Goal: Information Seeking & Learning: Learn about a topic

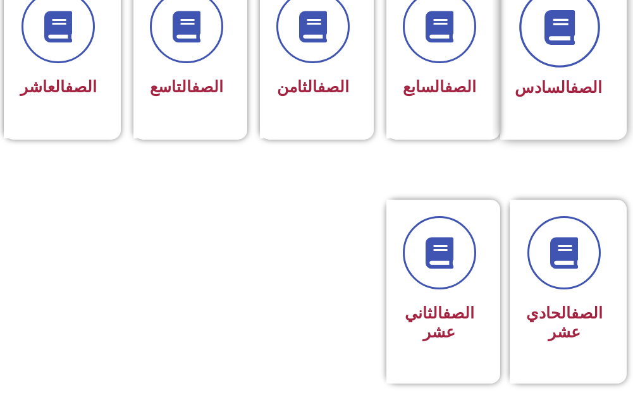
scroll to position [696, 0]
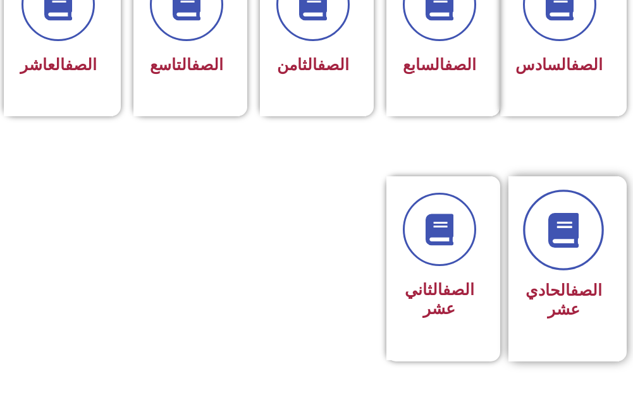
click at [599, 268] on link at bounding box center [563, 230] width 81 height 81
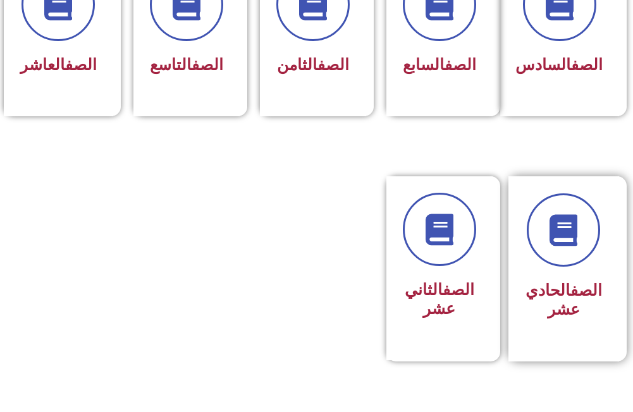
click at [549, 307] on h3 "الصف الحادي عشر" at bounding box center [564, 301] width 77 height 38
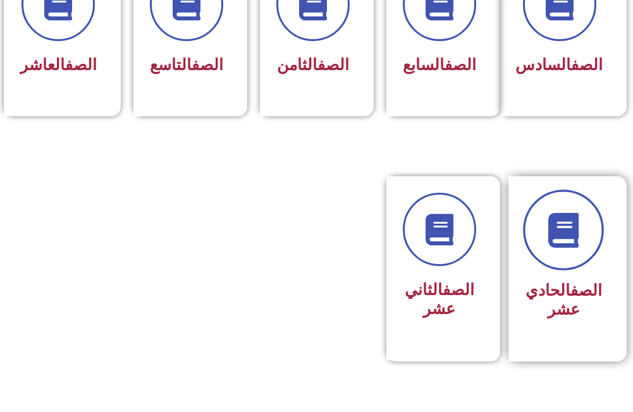
click at [578, 247] on icon at bounding box center [564, 230] width 35 height 35
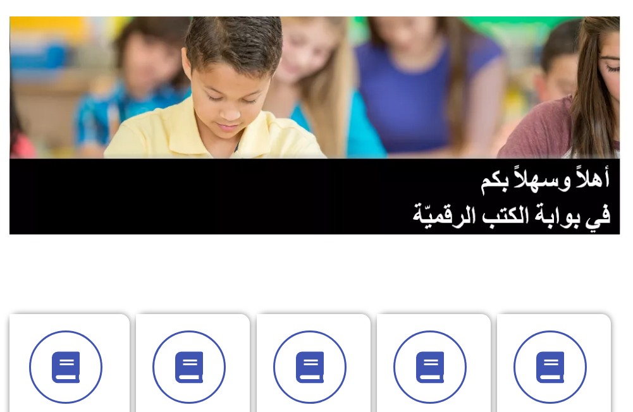
scroll to position [0, 0]
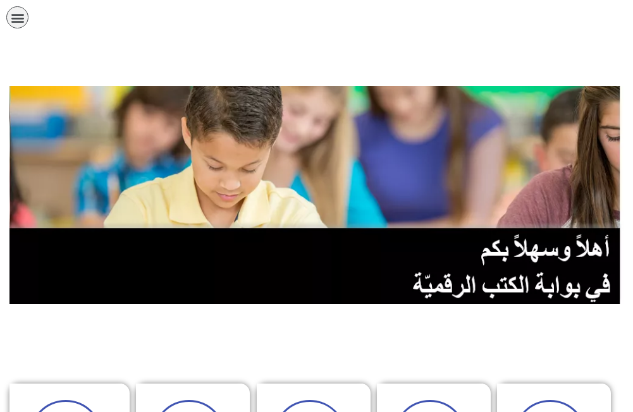
click at [25, 15] on div "תפריט" at bounding box center [17, 17] width 22 height 22
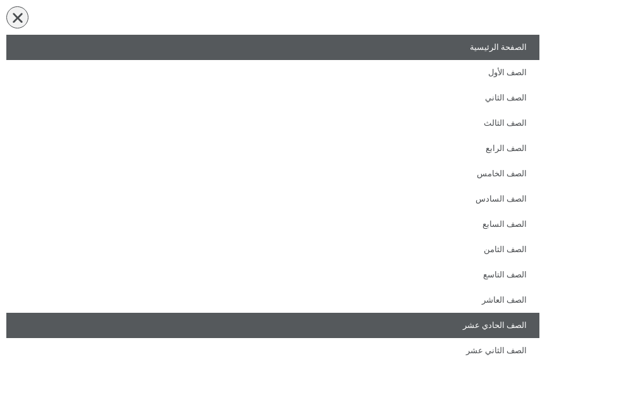
click at [514, 323] on link "الصف الحادي عشر" at bounding box center [272, 325] width 533 height 25
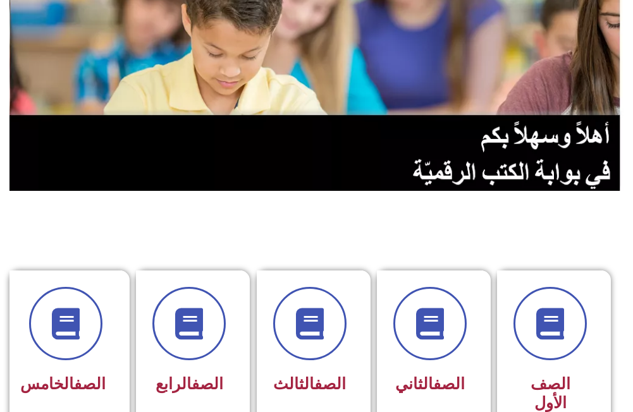
scroll to position [443, 0]
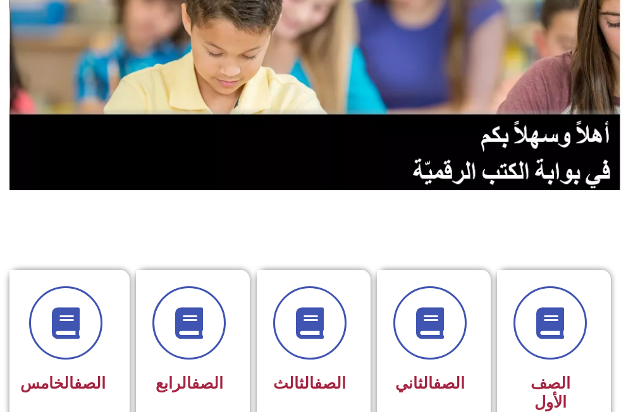
click at [552, 139] on img at bounding box center [316, 81] width 614 height 218
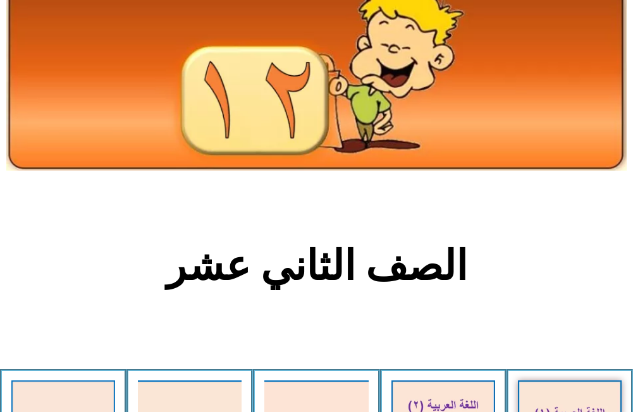
scroll to position [63, 0]
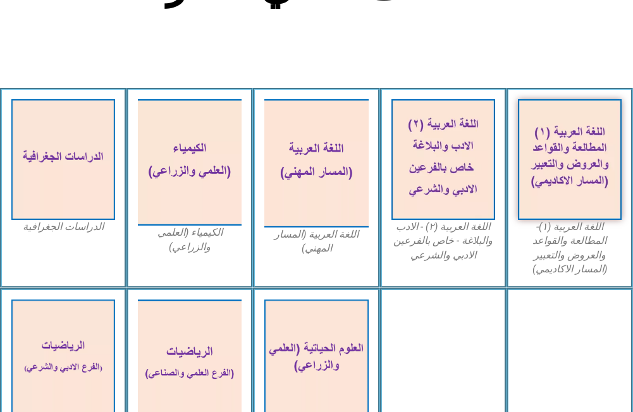
scroll to position [190, 0]
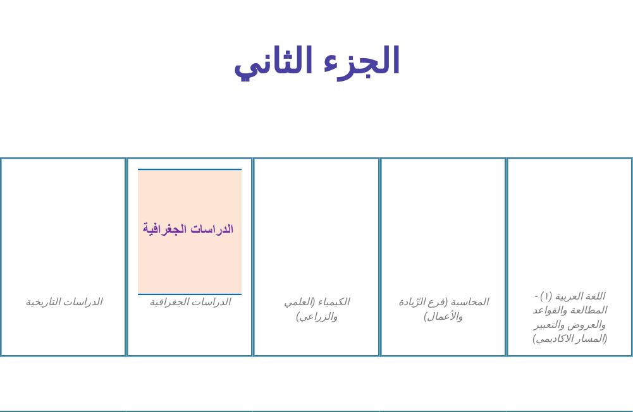
scroll to position [2088, 0]
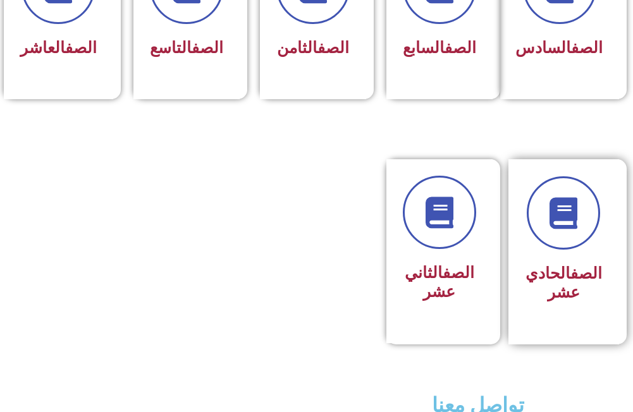
scroll to position [710, 0]
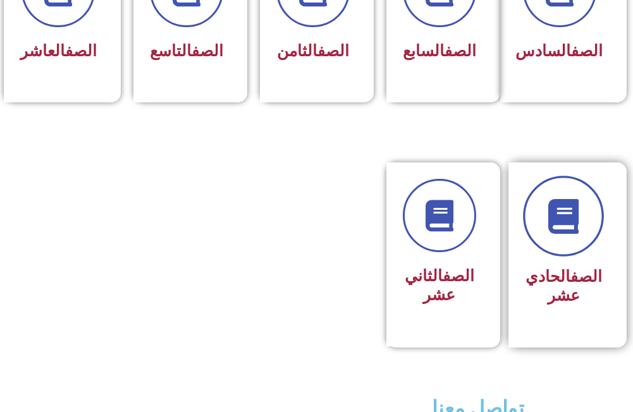
click at [560, 233] on icon at bounding box center [564, 216] width 35 height 35
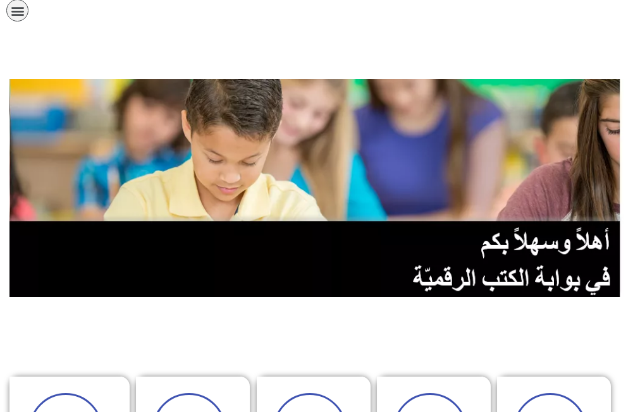
scroll to position [0, 0]
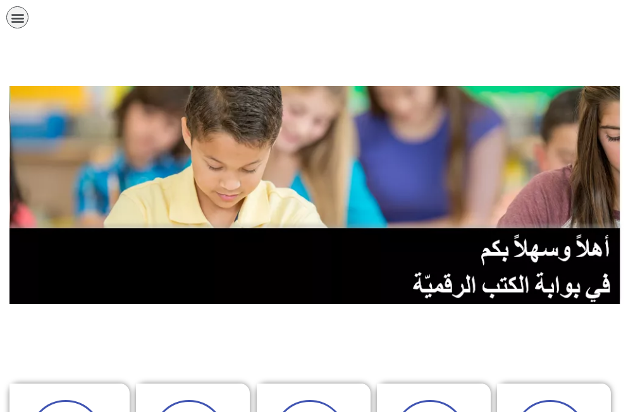
click at [20, 22] on icon "כפתור פתיחת תפריט" at bounding box center [18, 18] width 14 height 14
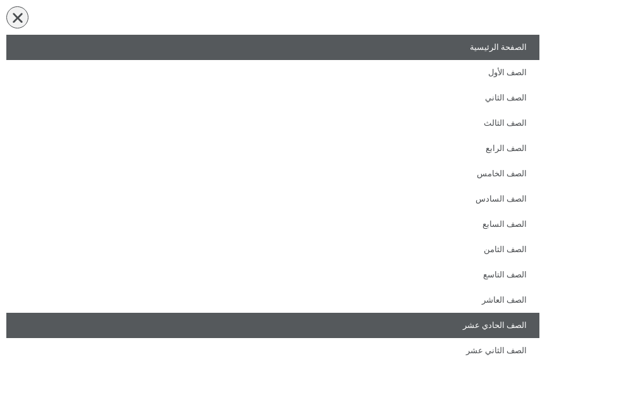
click at [501, 328] on link "الصف الحادي عشر" at bounding box center [272, 325] width 533 height 25
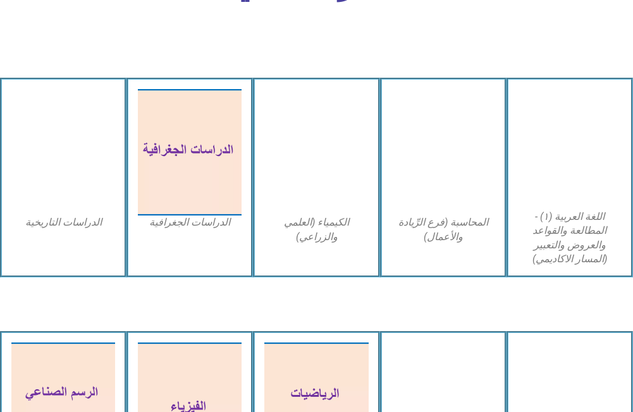
scroll to position [2452, 0]
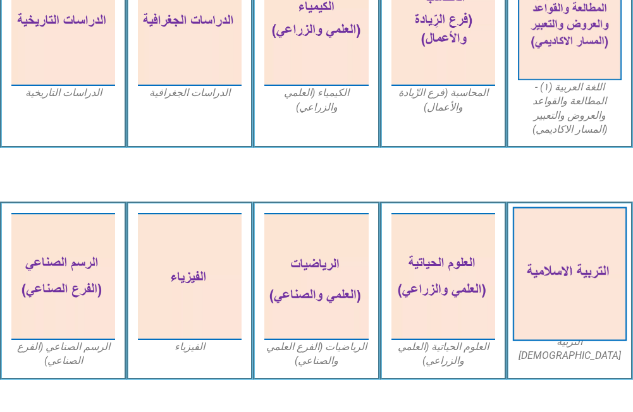
click at [588, 290] on img at bounding box center [570, 274] width 115 height 134
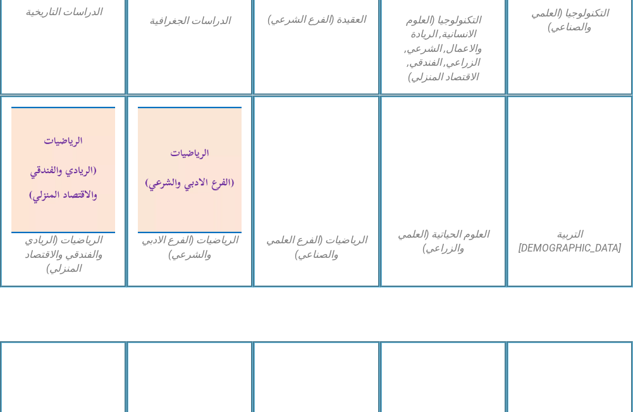
scroll to position [934, 0]
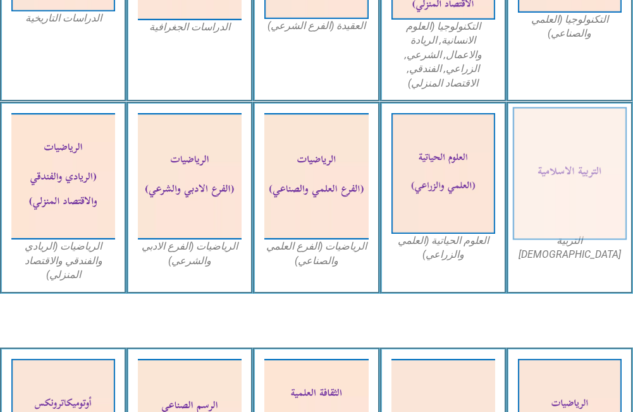
click at [593, 188] on img at bounding box center [570, 173] width 115 height 133
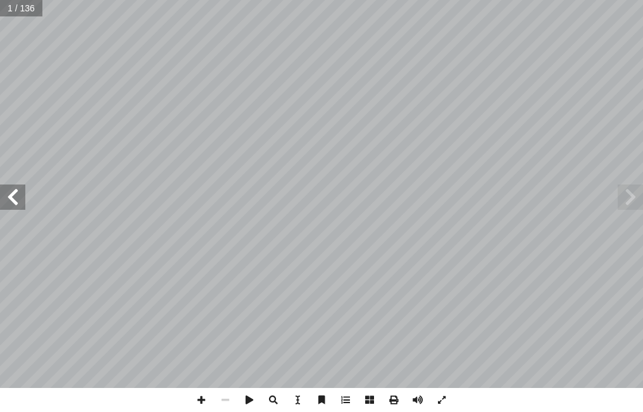
click at [12, 209] on span at bounding box center [12, 197] width 25 height 25
click at [16, 204] on span at bounding box center [12, 197] width 25 height 25
click at [205, 396] on span at bounding box center [201, 400] width 24 height 24
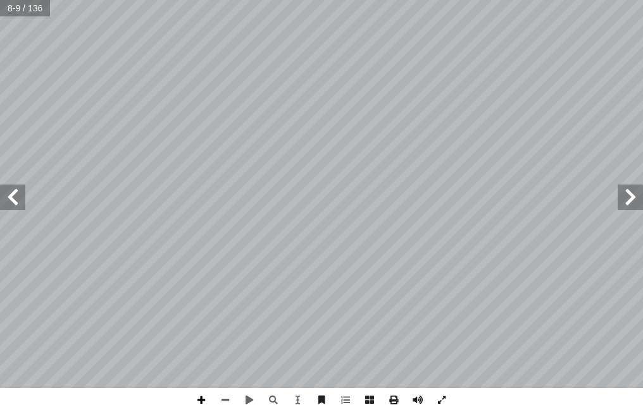
click at [205, 396] on span at bounding box center [201, 400] width 24 height 24
click at [505, 85] on html "الصفحة الرئيسية الصف الأول الصف الثاني الصف الثالث الصف الرابع الصف الخامس الصف…" at bounding box center [321, 42] width 643 height 85
click at [230, 398] on span at bounding box center [225, 400] width 24 height 24
click at [228, 399] on span at bounding box center [225, 400] width 24 height 24
click at [20, 208] on span at bounding box center [12, 197] width 25 height 25
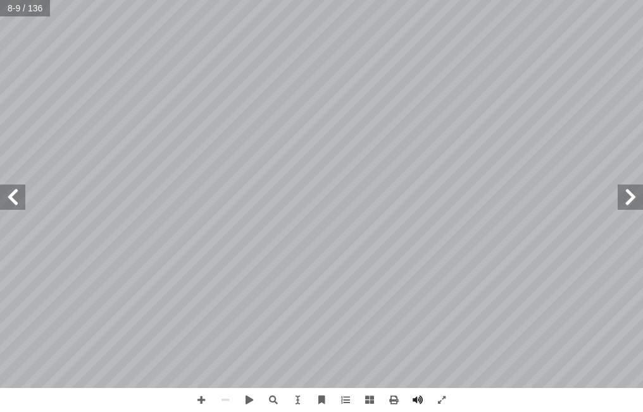
click at [19, 207] on span at bounding box center [12, 197] width 25 height 25
click at [18, 208] on span at bounding box center [12, 197] width 25 height 25
click at [20, 207] on span at bounding box center [12, 197] width 25 height 25
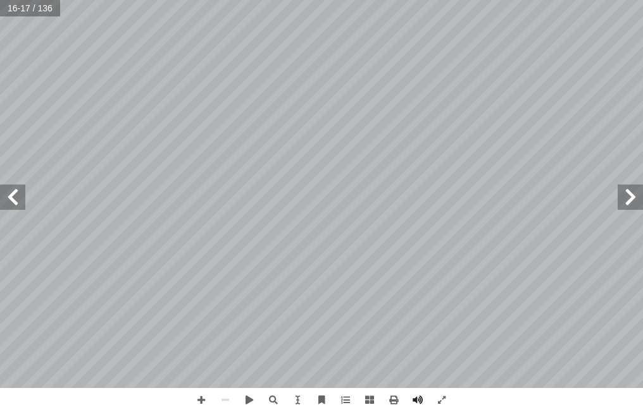
click at [20, 207] on span at bounding box center [12, 197] width 25 height 25
click at [21, 206] on span at bounding box center [12, 197] width 25 height 25
click at [9, 188] on span at bounding box center [12, 197] width 25 height 25
click at [16, 207] on span at bounding box center [12, 197] width 25 height 25
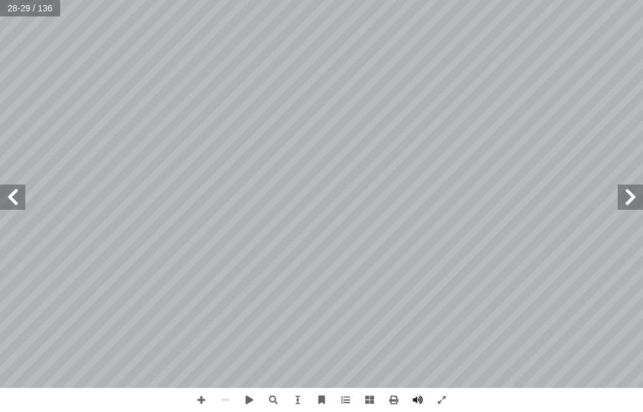
click at [629, 204] on span at bounding box center [629, 197] width 25 height 25
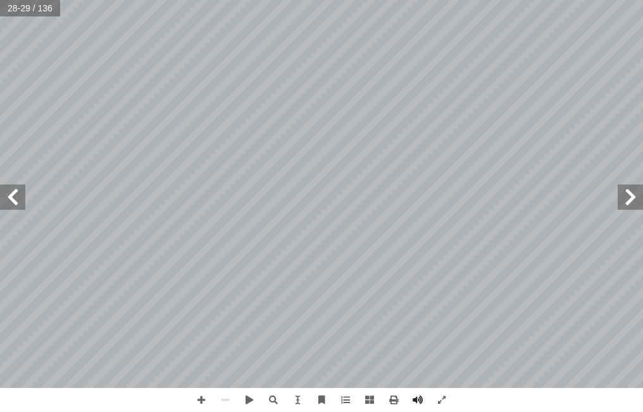
click at [629, 204] on span at bounding box center [629, 197] width 25 height 25
click at [22, 201] on span at bounding box center [12, 197] width 25 height 25
click at [627, 202] on span at bounding box center [629, 197] width 25 height 25
click at [13, 192] on span at bounding box center [12, 197] width 25 height 25
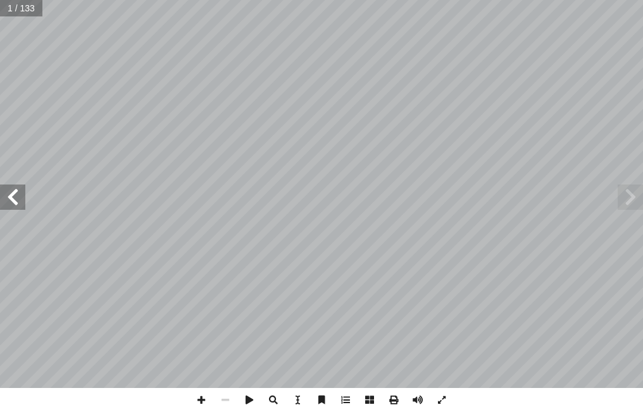
click at [15, 206] on span at bounding box center [12, 197] width 25 height 25
click at [15, 205] on span at bounding box center [12, 197] width 25 height 25
click at [15, 204] on span at bounding box center [12, 197] width 25 height 25
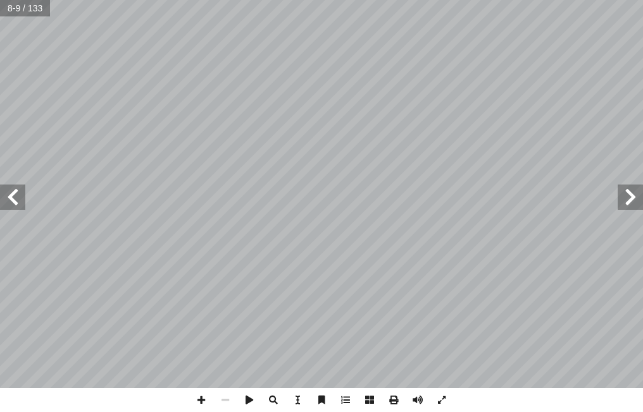
click at [15, 204] on span at bounding box center [12, 197] width 25 height 25
click at [18, 197] on span at bounding box center [12, 197] width 25 height 25
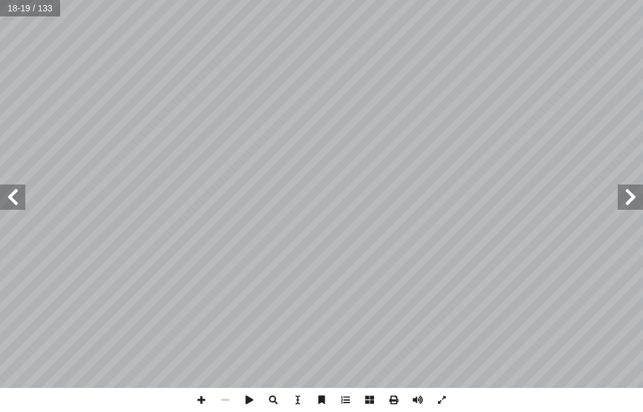
click at [18, 197] on span at bounding box center [12, 197] width 25 height 25
click at [201, 402] on span at bounding box center [201, 400] width 24 height 24
click at [201, 395] on span at bounding box center [201, 400] width 24 height 24
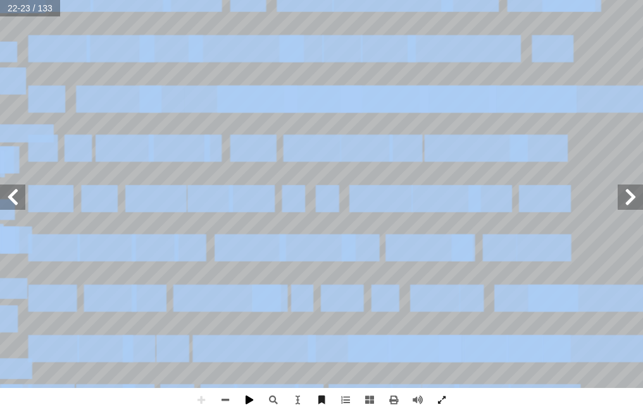
click at [255, 403] on div "1 ٧ هداف: أ ال� درين على: � ن يكونوا ق أ ا رس ّ ية هذا الد � ع من الطلبة في نه …" at bounding box center [321, 206] width 643 height 412
